Goal: Task Accomplishment & Management: Complete application form

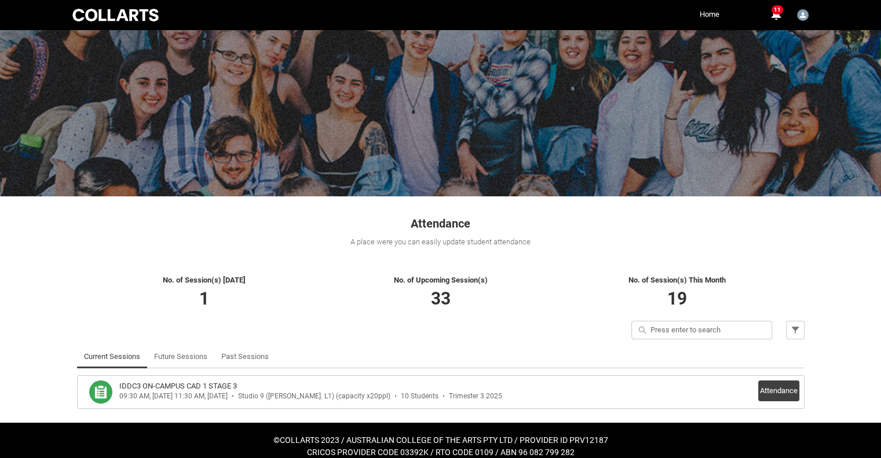
scroll to position [31, 0]
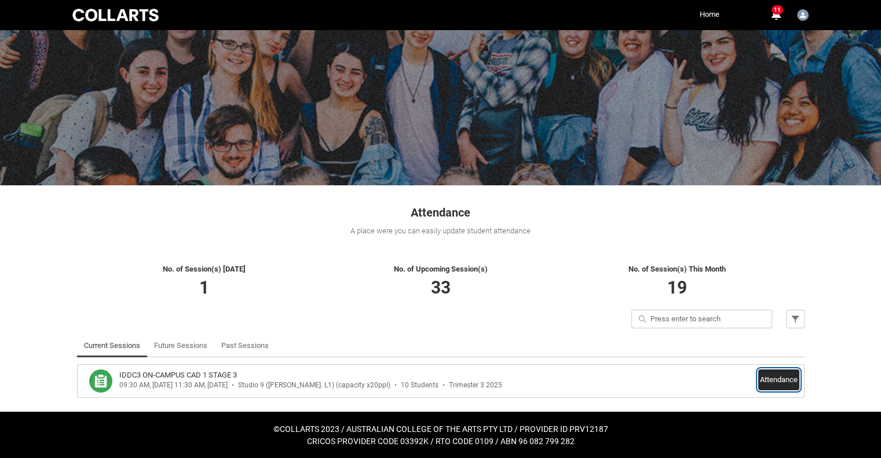
click at [771, 381] on button "Attendance" at bounding box center [778, 380] width 41 height 21
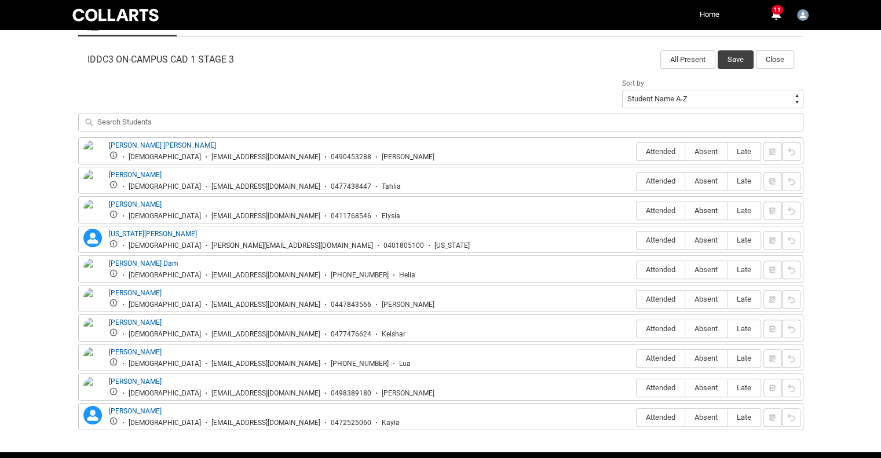
scroll to position [379, 0]
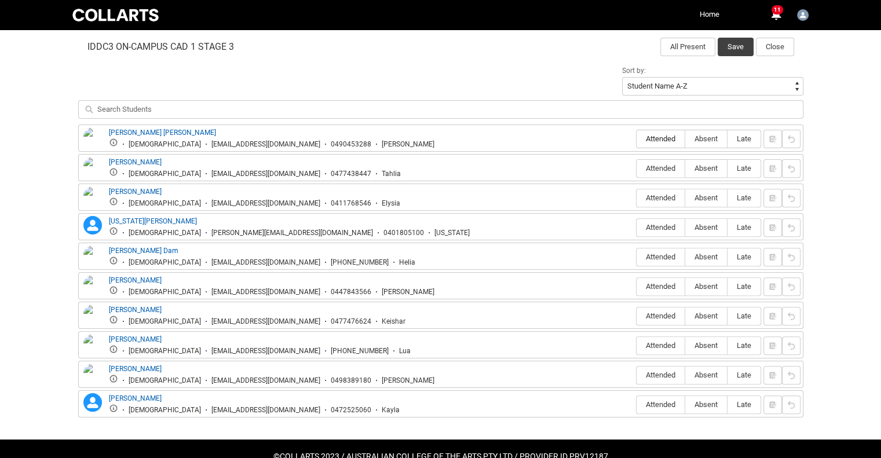
click at [658, 141] on span "Attended" at bounding box center [661, 138] width 48 height 9
click at [637, 139] on input "Attended" at bounding box center [636, 138] width 1 height 1
type lightning-radio-group "Attended"
radio input "true"
click at [658, 167] on span "Attended" at bounding box center [661, 168] width 48 height 9
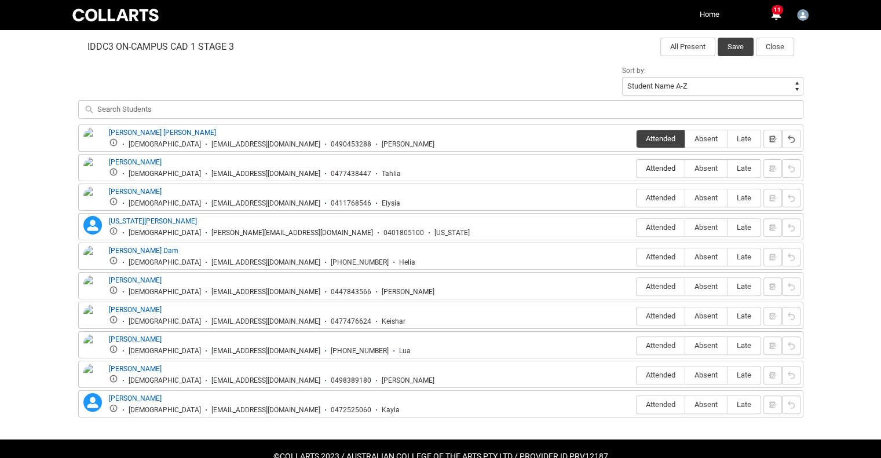
click at [637, 168] on input "Attended" at bounding box center [636, 168] width 1 height 1
type lightning-radio-group "Attended"
radio input "true"
click at [658, 198] on span "Attended" at bounding box center [661, 198] width 48 height 9
click at [637, 198] on input "Attended" at bounding box center [636, 198] width 1 height 1
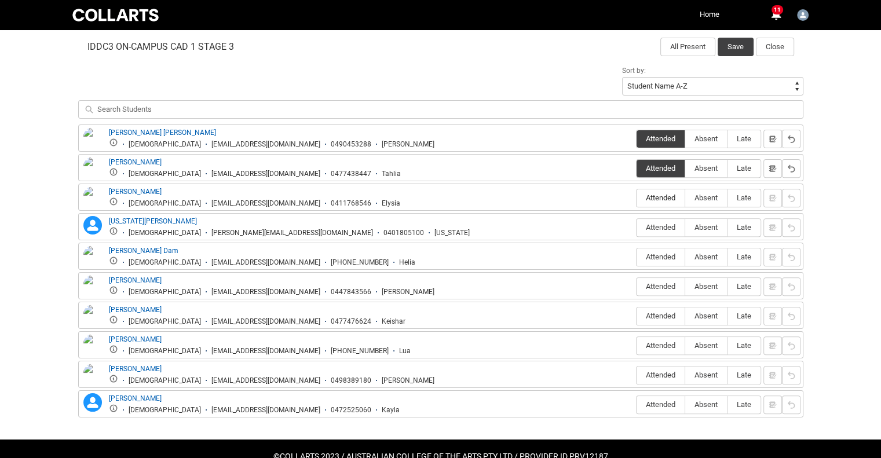
type lightning-radio-group "Attended"
radio input "true"
click at [656, 231] on label "Attended" at bounding box center [661, 228] width 48 height 18
click at [637, 228] on input "Attended" at bounding box center [636, 227] width 1 height 1
type lightning-radio-group "Attended"
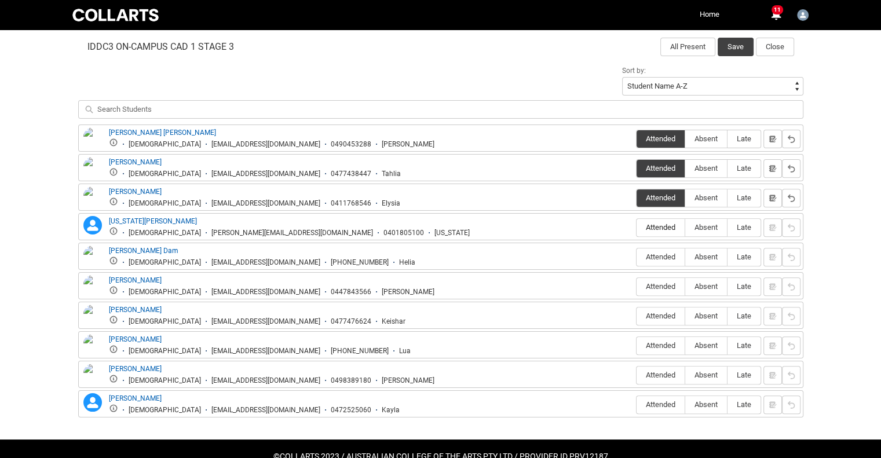
radio input "true"
click at [700, 254] on span "Absent" at bounding box center [706, 257] width 42 height 9
click at [685, 257] on input "Absent" at bounding box center [685, 257] width 1 height 1
type lightning-radio-group "Absent"
radio input "true"
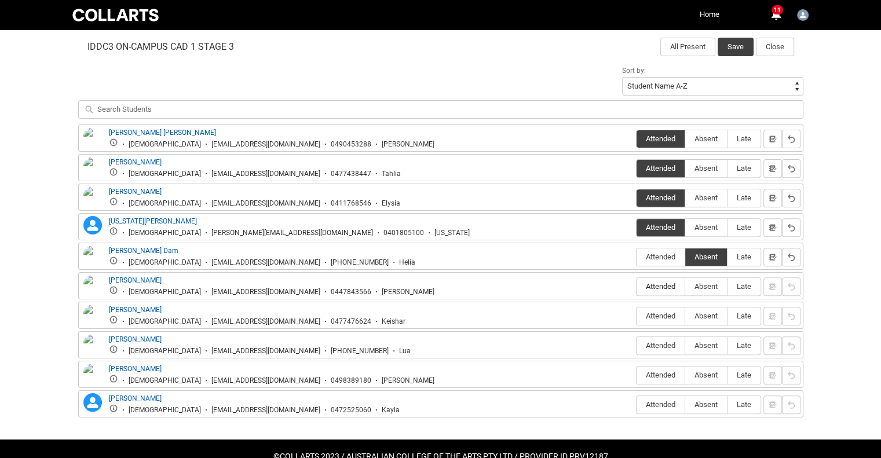
click at [667, 288] on span "Attended" at bounding box center [661, 286] width 48 height 9
click at [637, 287] on input "Attended" at bounding box center [636, 286] width 1 height 1
type lightning-radio-group "Attended"
radio input "true"
click at [663, 312] on span "Attended" at bounding box center [661, 316] width 48 height 9
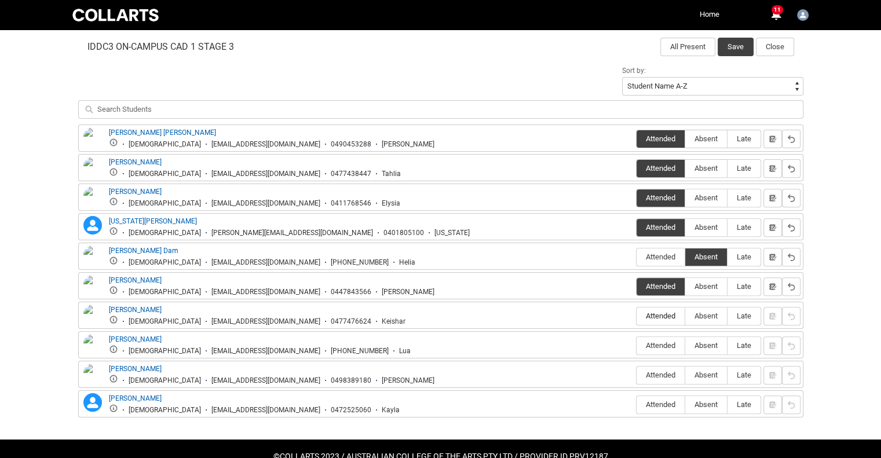
click at [637, 316] on input "Attended" at bounding box center [636, 316] width 1 height 1
type lightning-radio-group "Attended"
radio input "true"
click at [665, 342] on span "Attended" at bounding box center [661, 345] width 48 height 9
click at [637, 345] on input "Attended" at bounding box center [636, 345] width 1 height 1
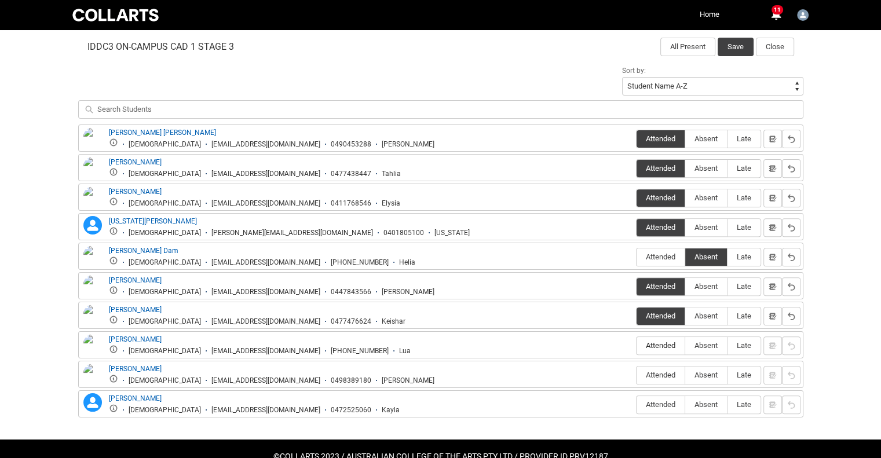
type lightning-radio-group "Attended"
radio input "true"
click at [742, 375] on span "Late" at bounding box center [744, 375] width 33 height 9
click at [728, 375] on input "Late" at bounding box center [727, 375] width 1 height 1
type lightning-radio-group "Late"
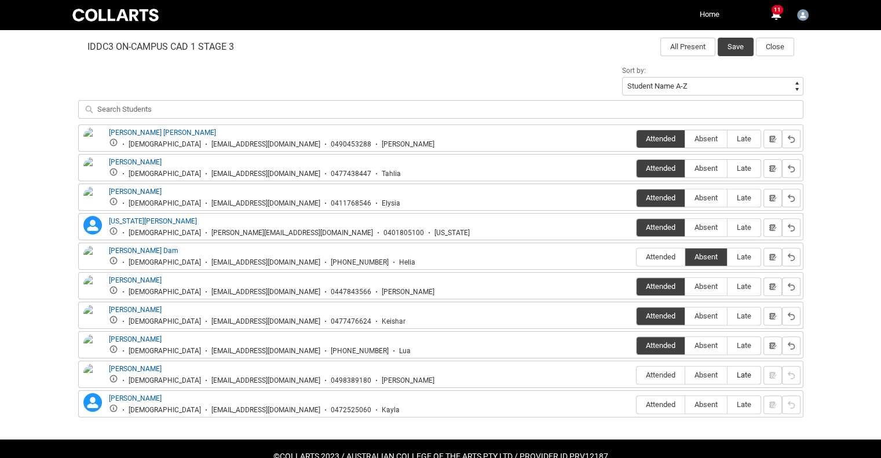
radio input "true"
click at [700, 406] on span "Absent" at bounding box center [706, 404] width 42 height 9
click at [685, 405] on input "Absent" at bounding box center [685, 404] width 1 height 1
type lightning-radio-group "Absent"
radio input "true"
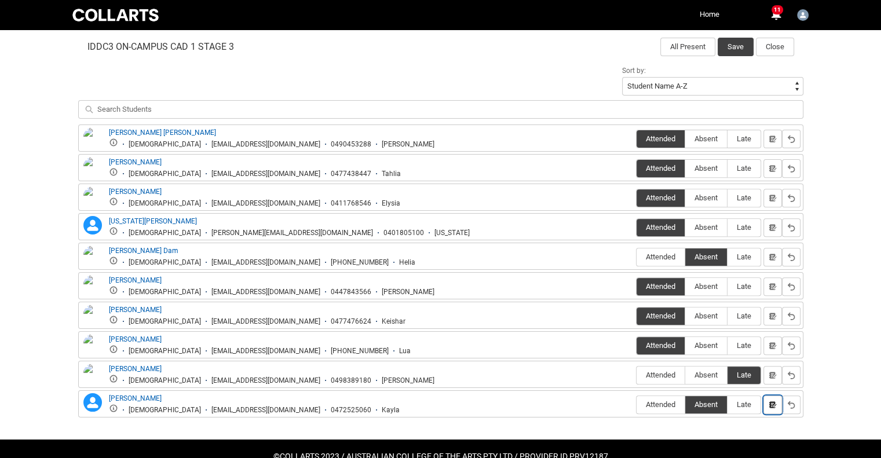
click at [775, 400] on lightning-primitive-icon "button" at bounding box center [773, 404] width 8 height 9
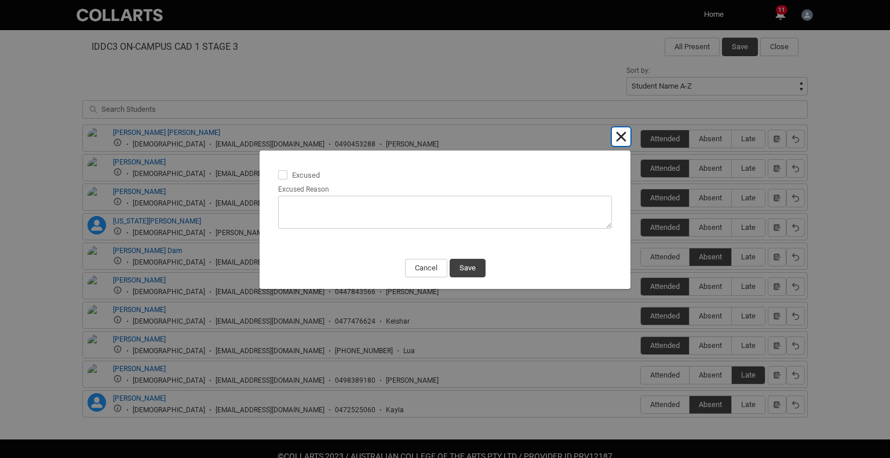
click at [625, 140] on button "Cancel and close" at bounding box center [621, 136] width 19 height 19
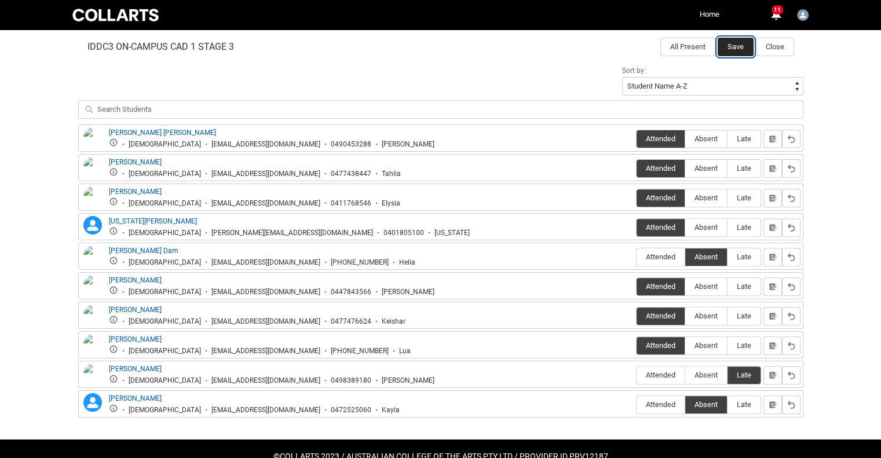
click at [739, 49] on button "Save" at bounding box center [736, 47] width 36 height 19
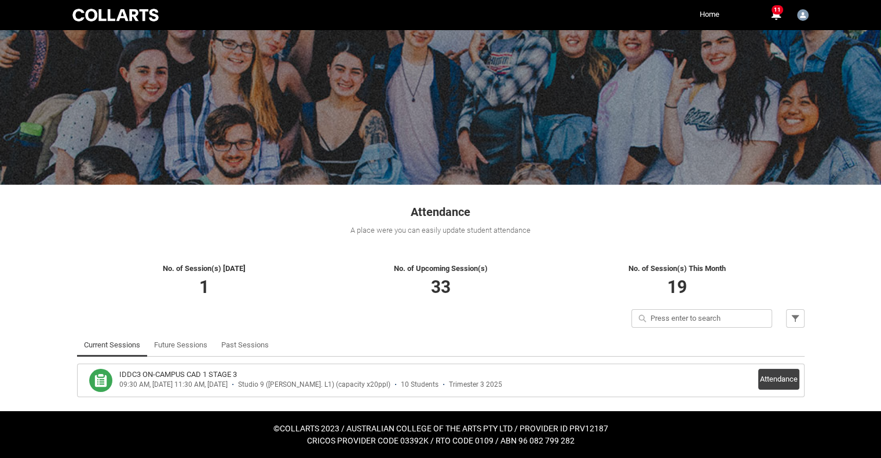
scroll to position [31, 0]
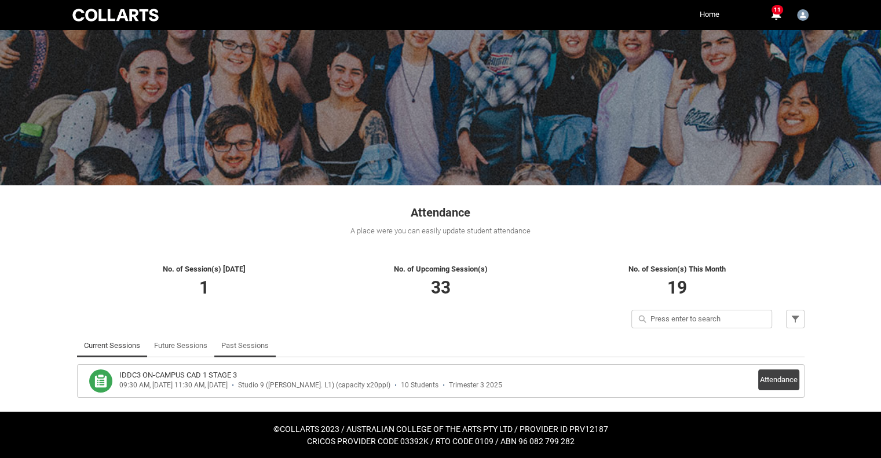
click at [257, 347] on link "Past Sessions" at bounding box center [245, 345] width 48 height 23
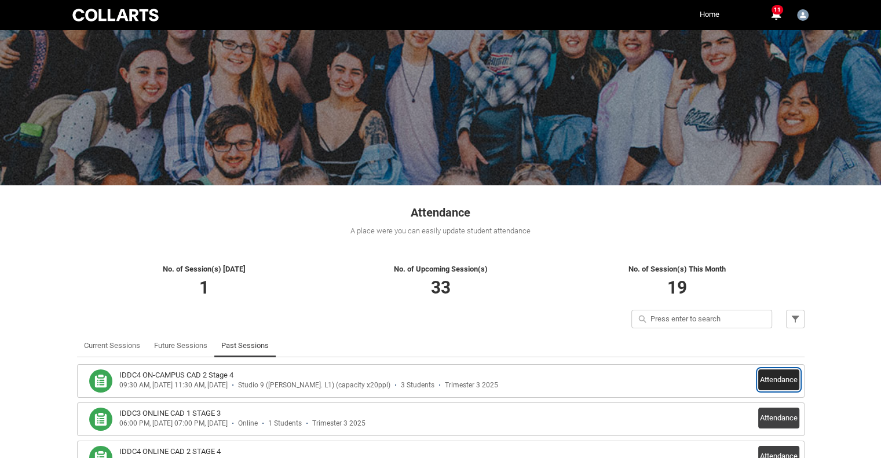
click at [787, 380] on button "Attendance" at bounding box center [778, 380] width 41 height 21
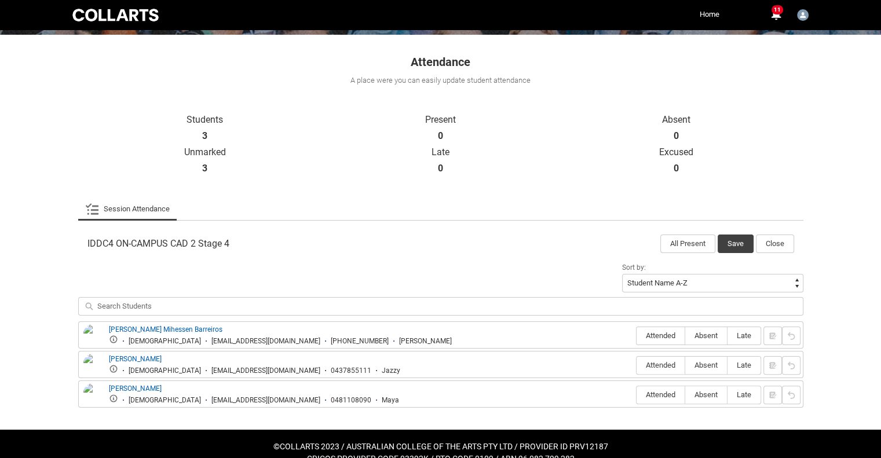
scroll to position [199, 0]
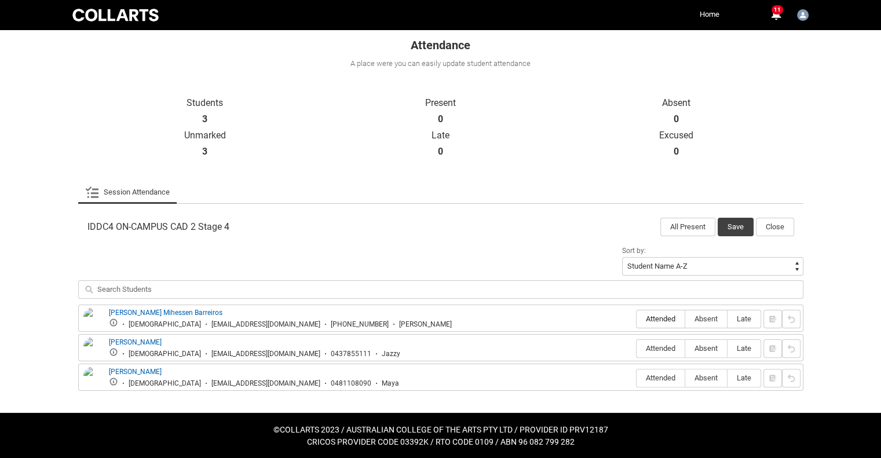
click at [664, 319] on span "Attended" at bounding box center [661, 319] width 48 height 9
click at [637, 319] on input "Attended" at bounding box center [636, 319] width 1 height 1
type lightning-radio-group "Attended"
radio input "true"
click at [666, 341] on label "Attended" at bounding box center [661, 349] width 48 height 18
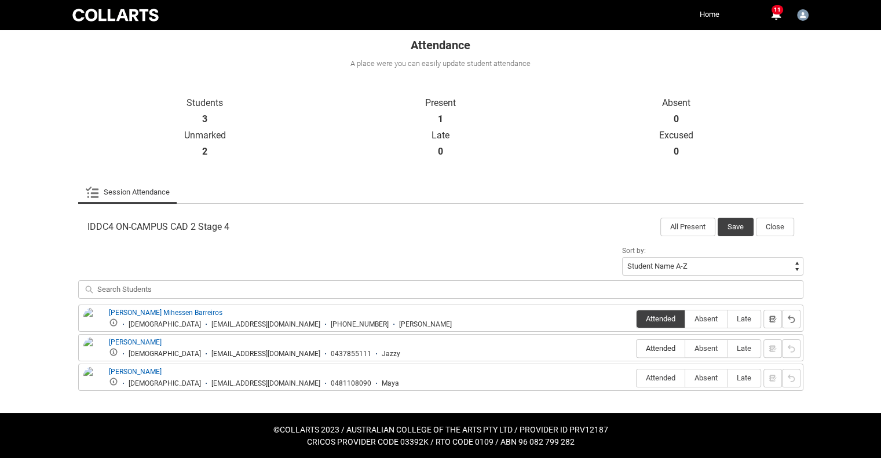
click at [637, 348] on input "Attended" at bounding box center [636, 348] width 1 height 1
type lightning-radio-group "Attended"
radio input "true"
click at [667, 371] on label "Attended" at bounding box center [661, 379] width 48 height 18
click at [637, 378] on input "Attended" at bounding box center [636, 378] width 1 height 1
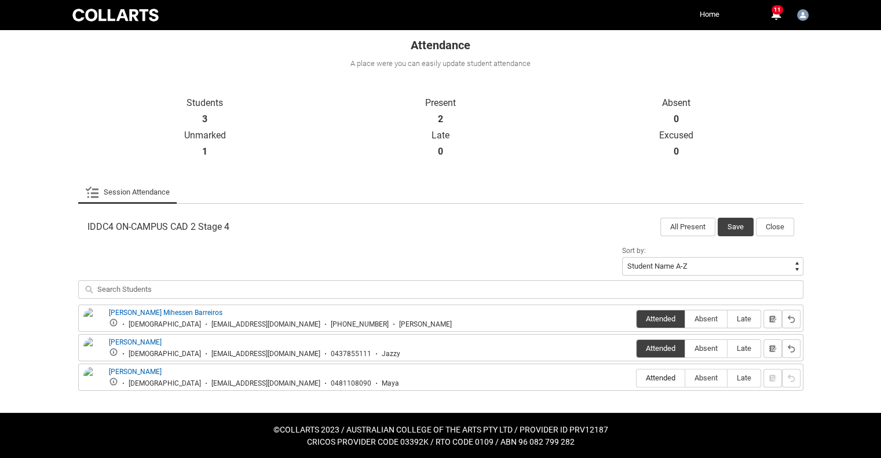
type lightning-radio-group "Attended"
radio input "true"
click at [732, 235] on button "Save" at bounding box center [736, 227] width 36 height 19
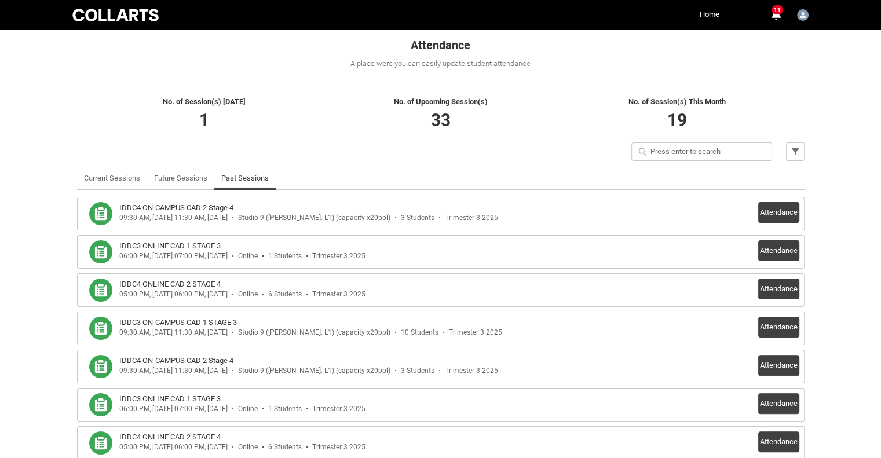
click at [98, 178] on link "Current Sessions" at bounding box center [112, 178] width 56 height 23
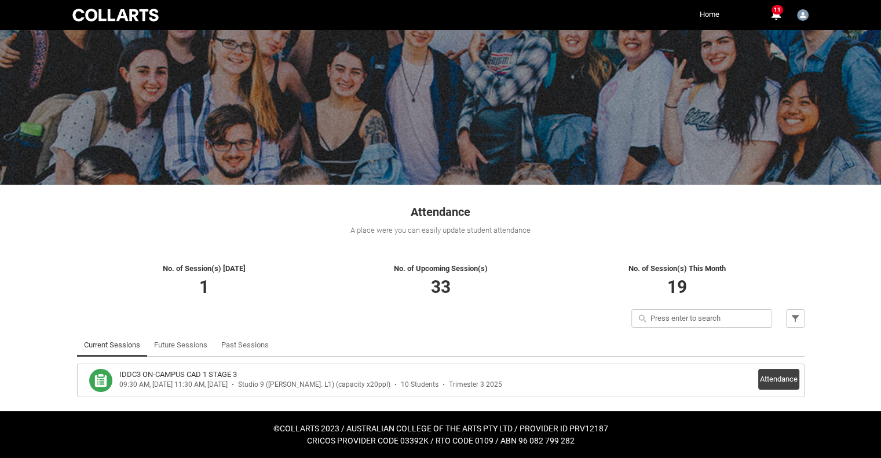
scroll to position [31, 0]
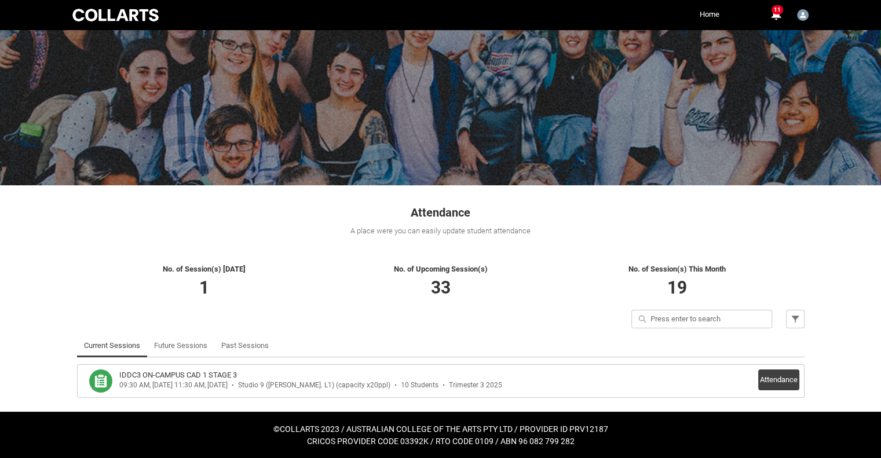
click at [371, 319] on div "Quick search Filter" at bounding box center [441, 322] width 742 height 24
click at [363, 291] on p "33" at bounding box center [441, 288] width 236 height 26
click at [787, 264] on p "No. of Session(s) This Month" at bounding box center [677, 270] width 236 height 12
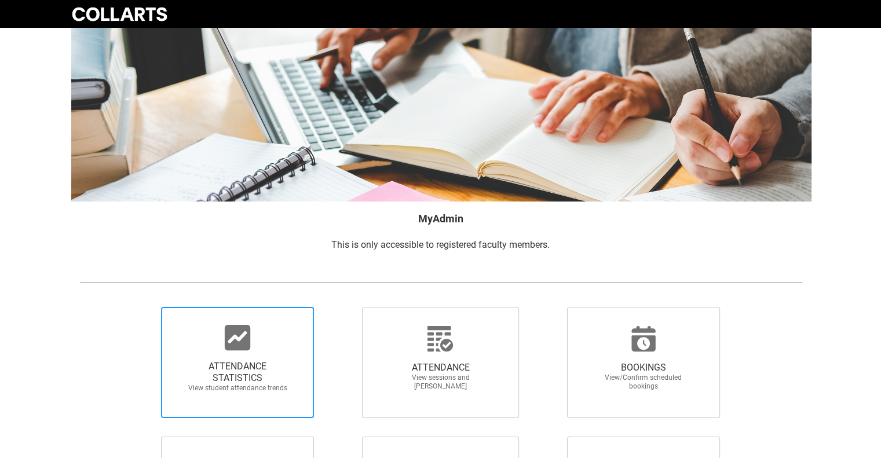
click at [271, 359] on span "ATTENDANCE STATISTICS View student attendance trends" at bounding box center [237, 377] width 111 height 50
click at [142, 307] on input "ATTENDANCE STATISTICS View student attendance trends" at bounding box center [141, 306] width 1 height 1
radio input "true"
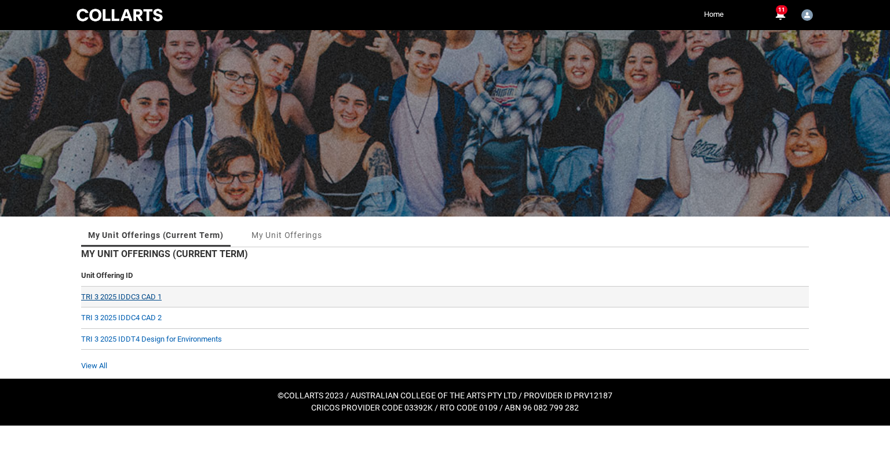
click at [126, 294] on link "TRI 3 2025 IDDC3 CAD 1" at bounding box center [121, 297] width 81 height 9
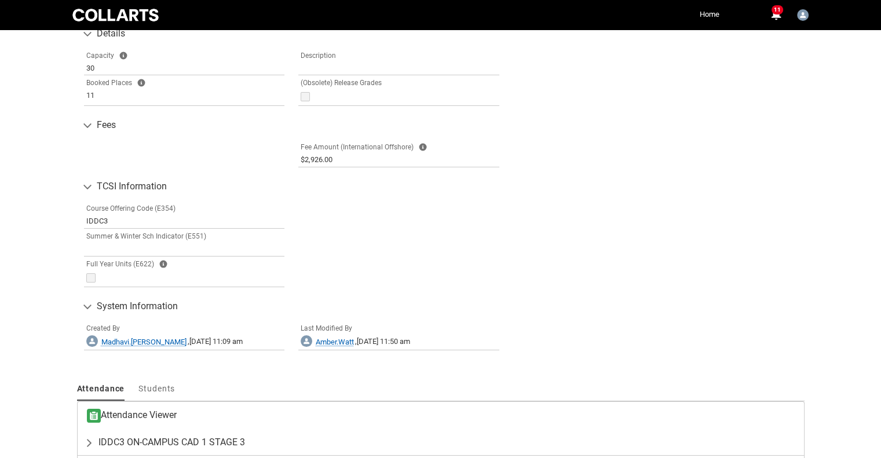
scroll to position [621, 0]
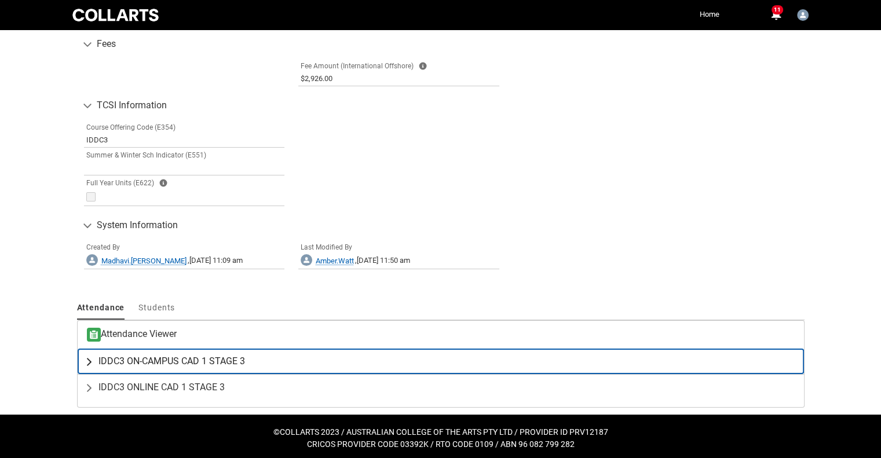
click at [226, 360] on span "IDDC3 ON-CAMPUS CAD 1 STAGE 3" at bounding box center [171, 362] width 147 height 12
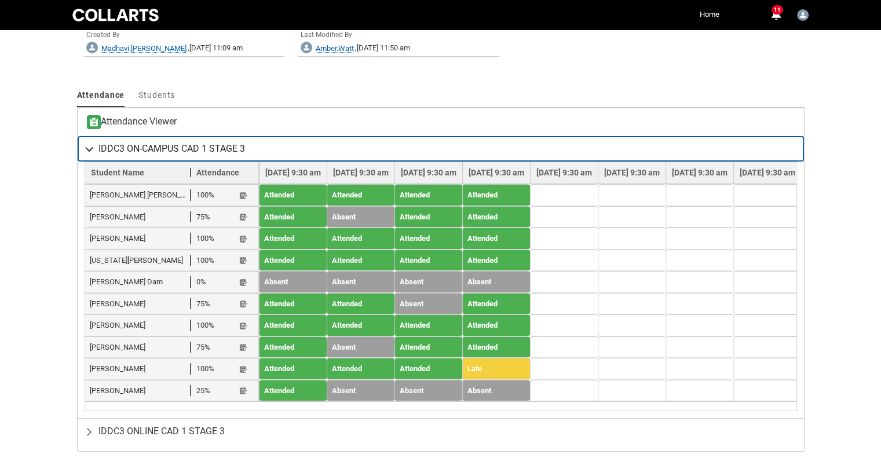
scroll to position [853, 0]
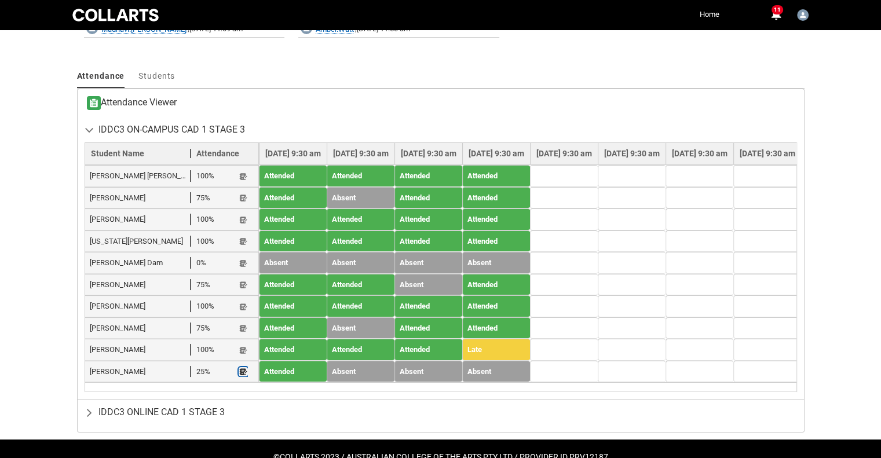
click at [240, 368] on lightning-primitive-icon "button" at bounding box center [243, 372] width 8 height 9
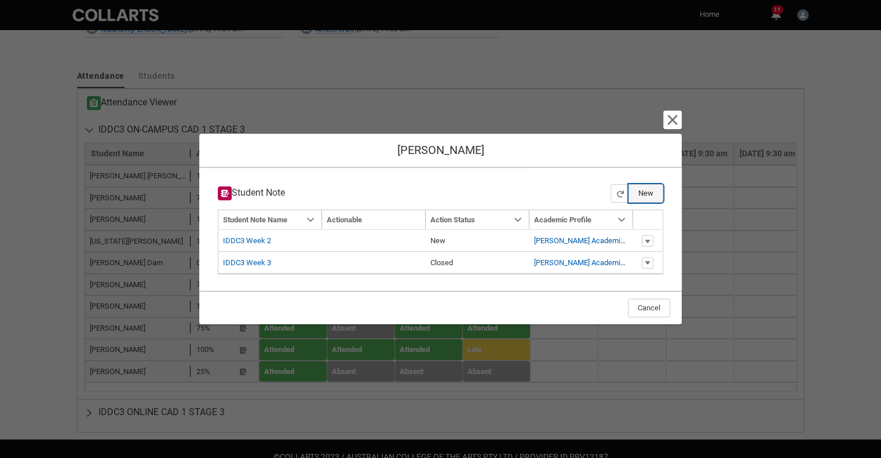
click at [649, 199] on button "New" at bounding box center [646, 193] width 35 height 19
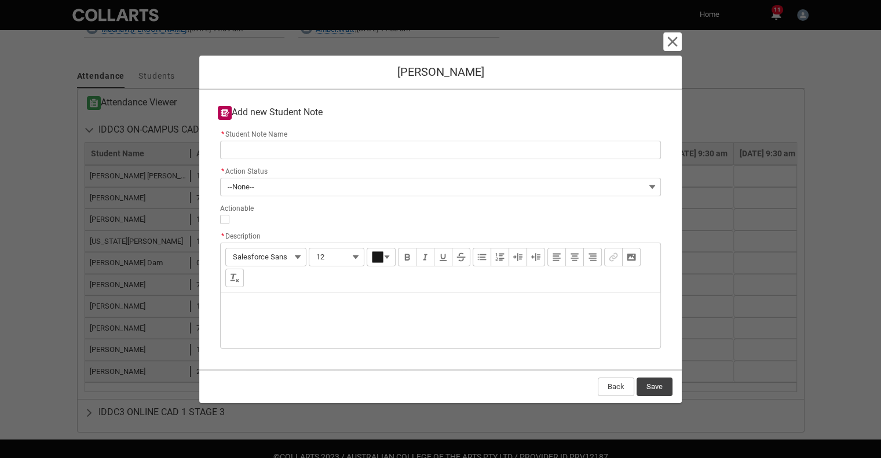
click at [299, 315] on div "Description" at bounding box center [441, 321] width 440 height 56
